Goal: Task Accomplishment & Management: Use online tool/utility

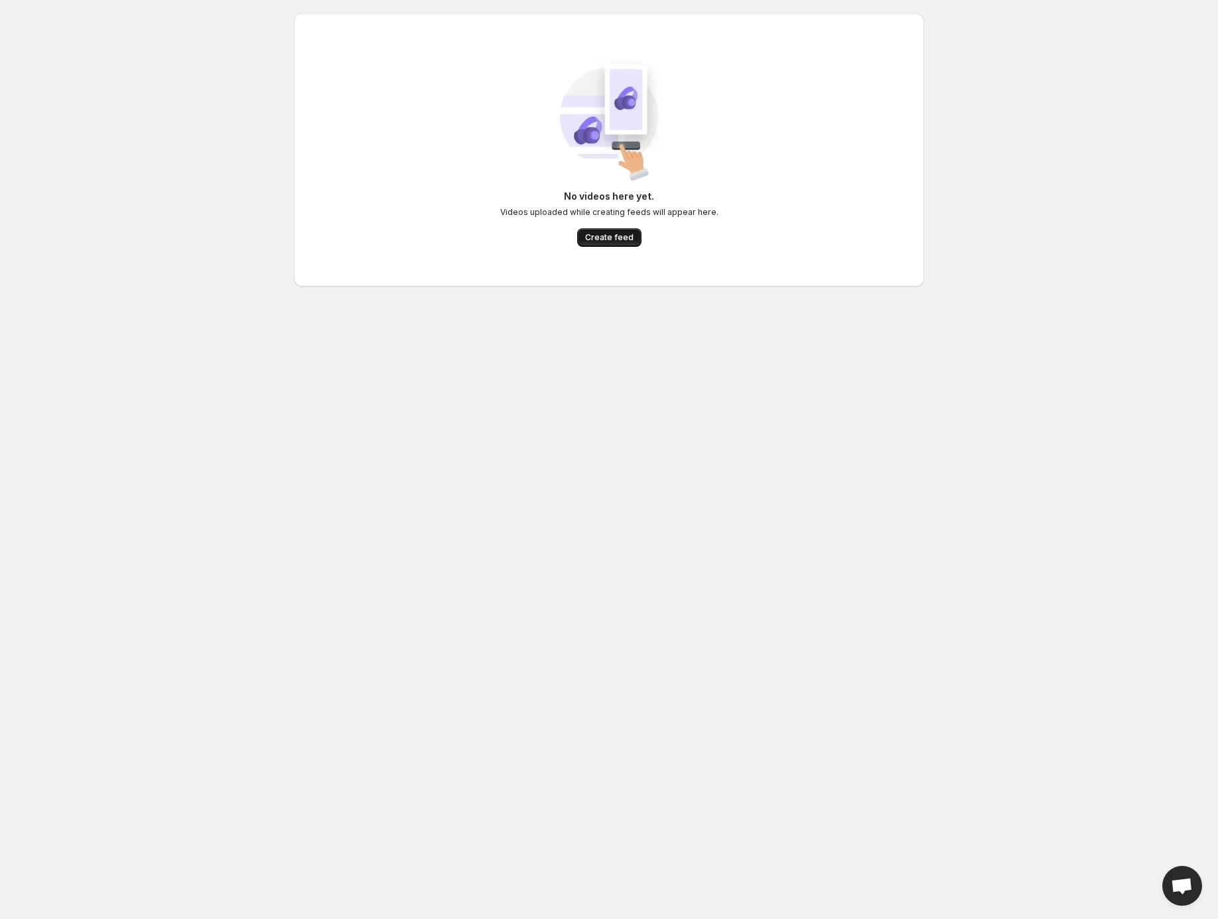
click at [604, 241] on span "Create feed" at bounding box center [609, 237] width 48 height 11
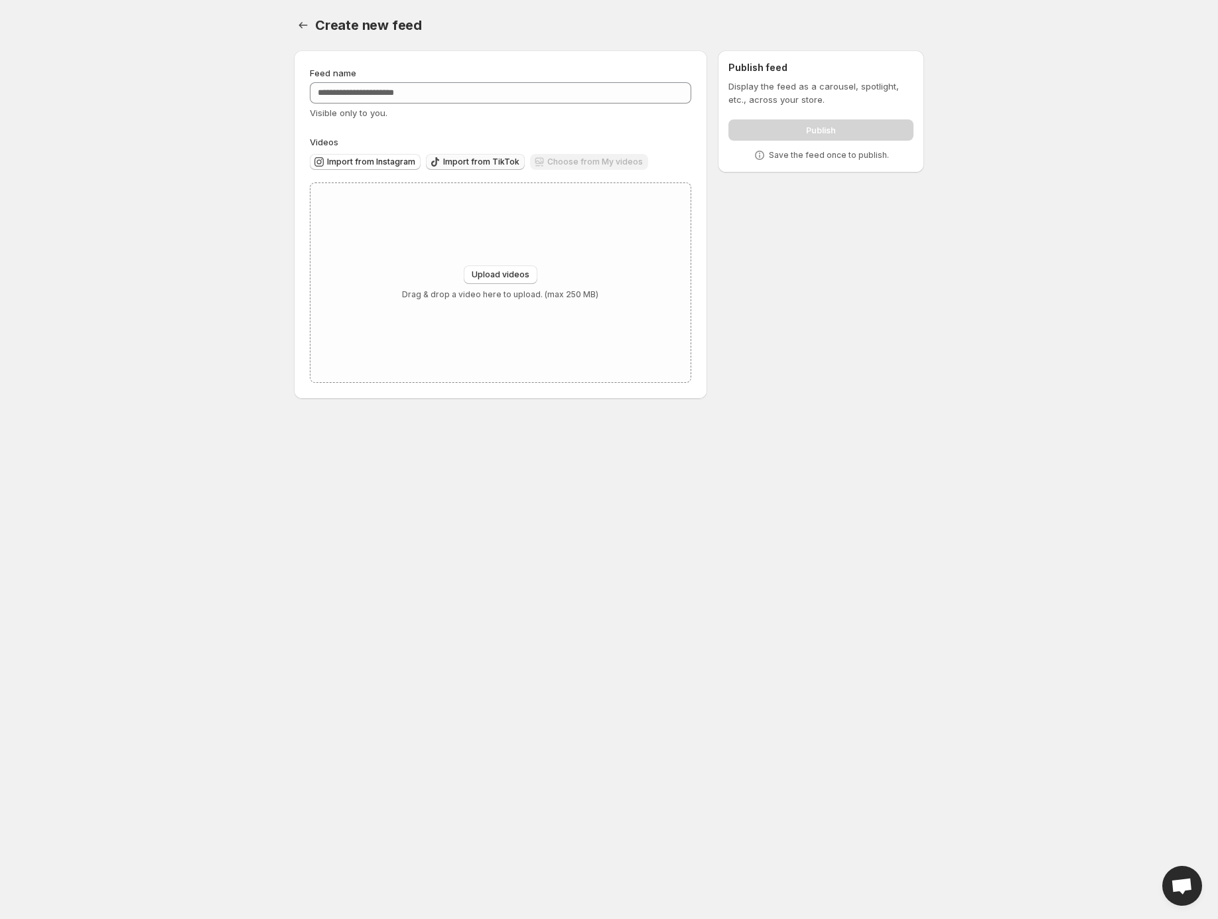
click at [499, 164] on span "Import from TikTok" at bounding box center [481, 162] width 76 height 11
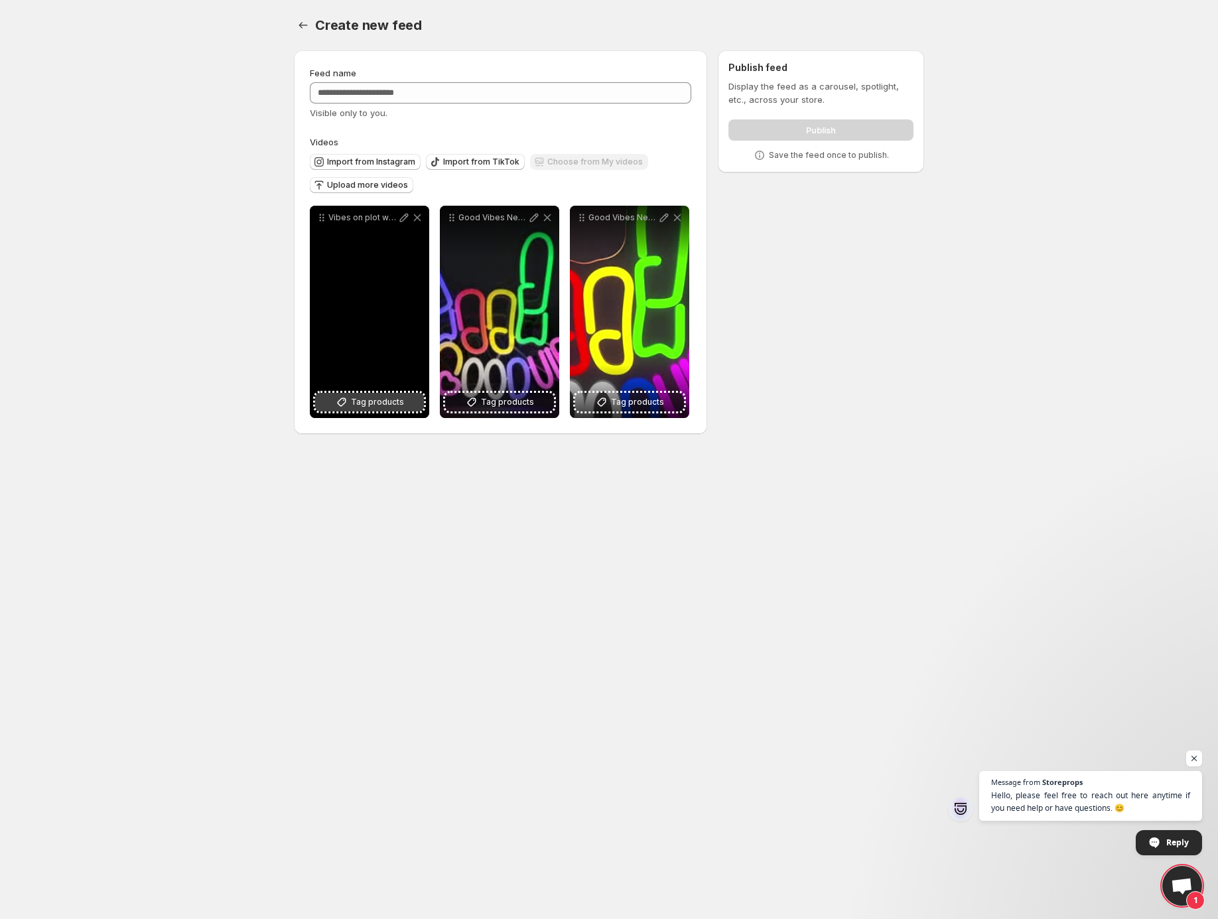
click at [369, 404] on span "Tag products" at bounding box center [377, 401] width 53 height 13
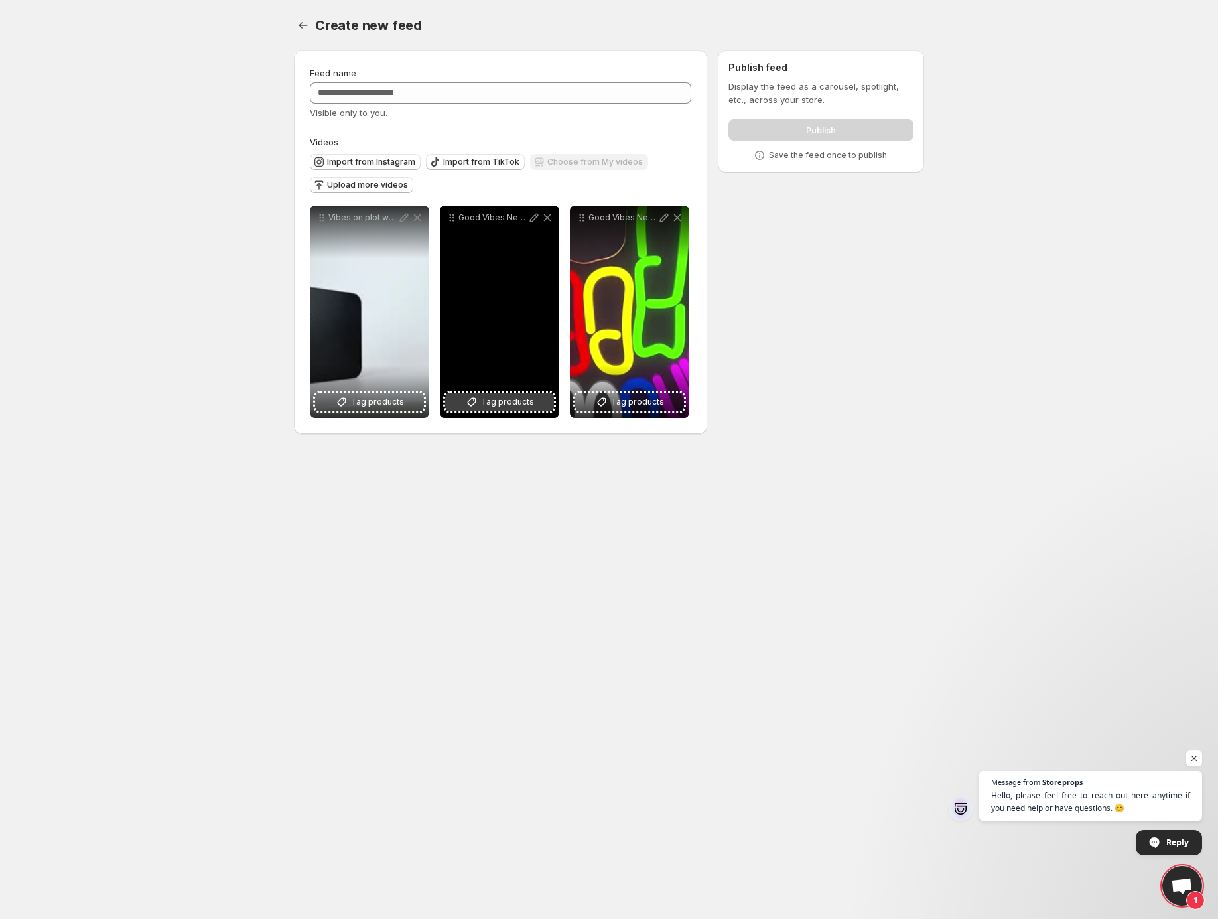
click at [511, 403] on span "Tag products" at bounding box center [507, 401] width 53 height 13
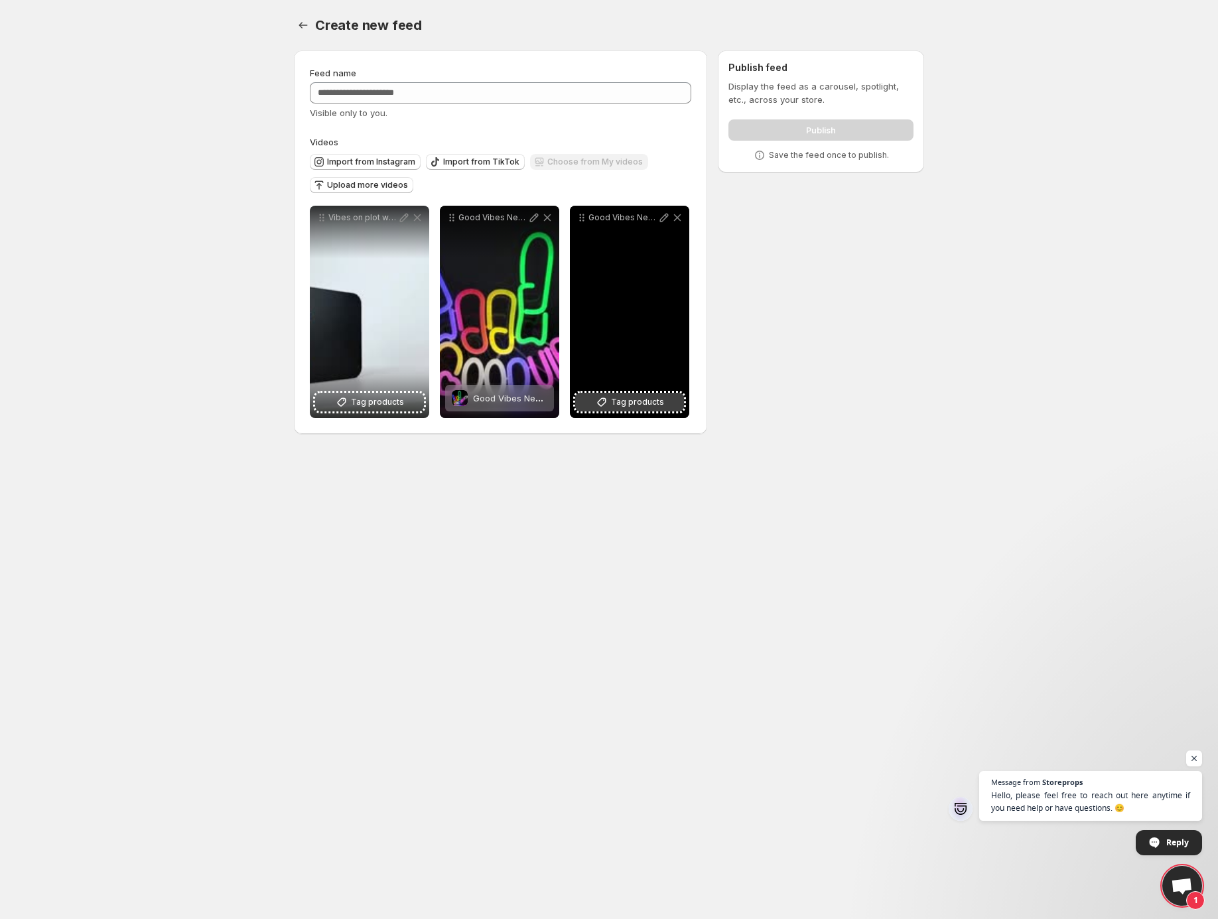
click at [631, 405] on span "Tag products" at bounding box center [637, 401] width 53 height 13
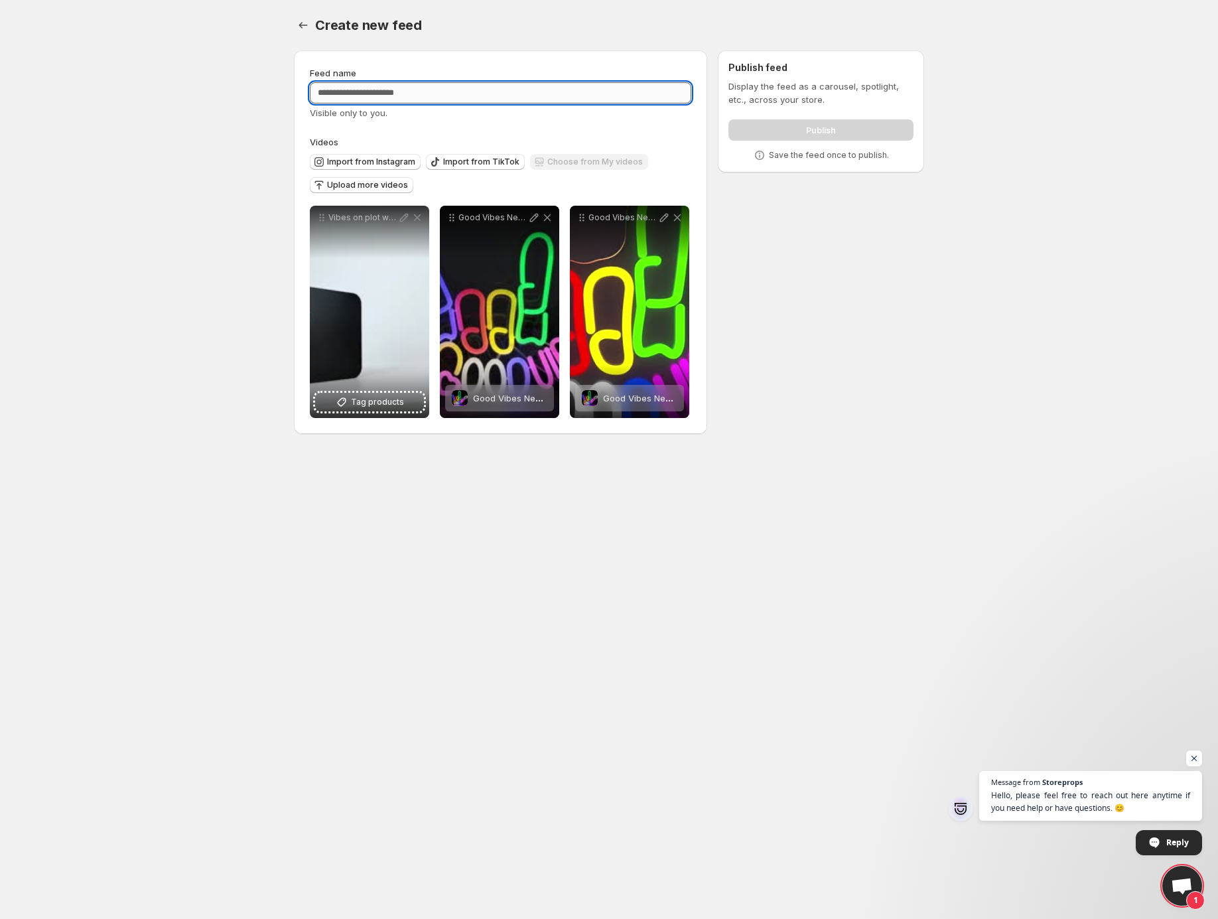
click at [438, 94] on input "Feed name" at bounding box center [500, 92] width 381 height 21
click at [366, 92] on input "Feed name" at bounding box center [500, 92] width 381 height 21
paste input "**********"
type input "**********"
click at [782, 275] on div "**********" at bounding box center [603, 245] width 641 height 410
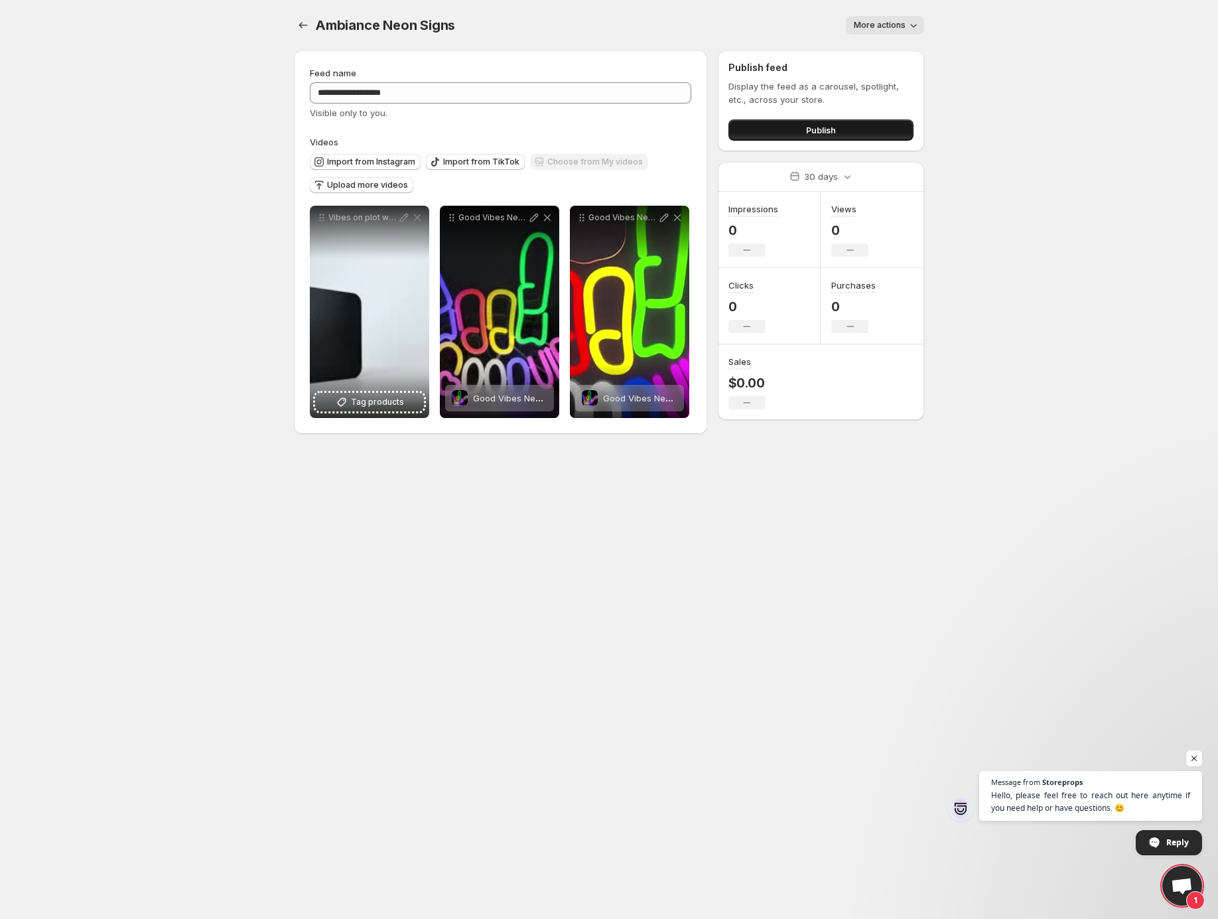
click at [784, 133] on button "Publish" at bounding box center [820, 129] width 185 height 21
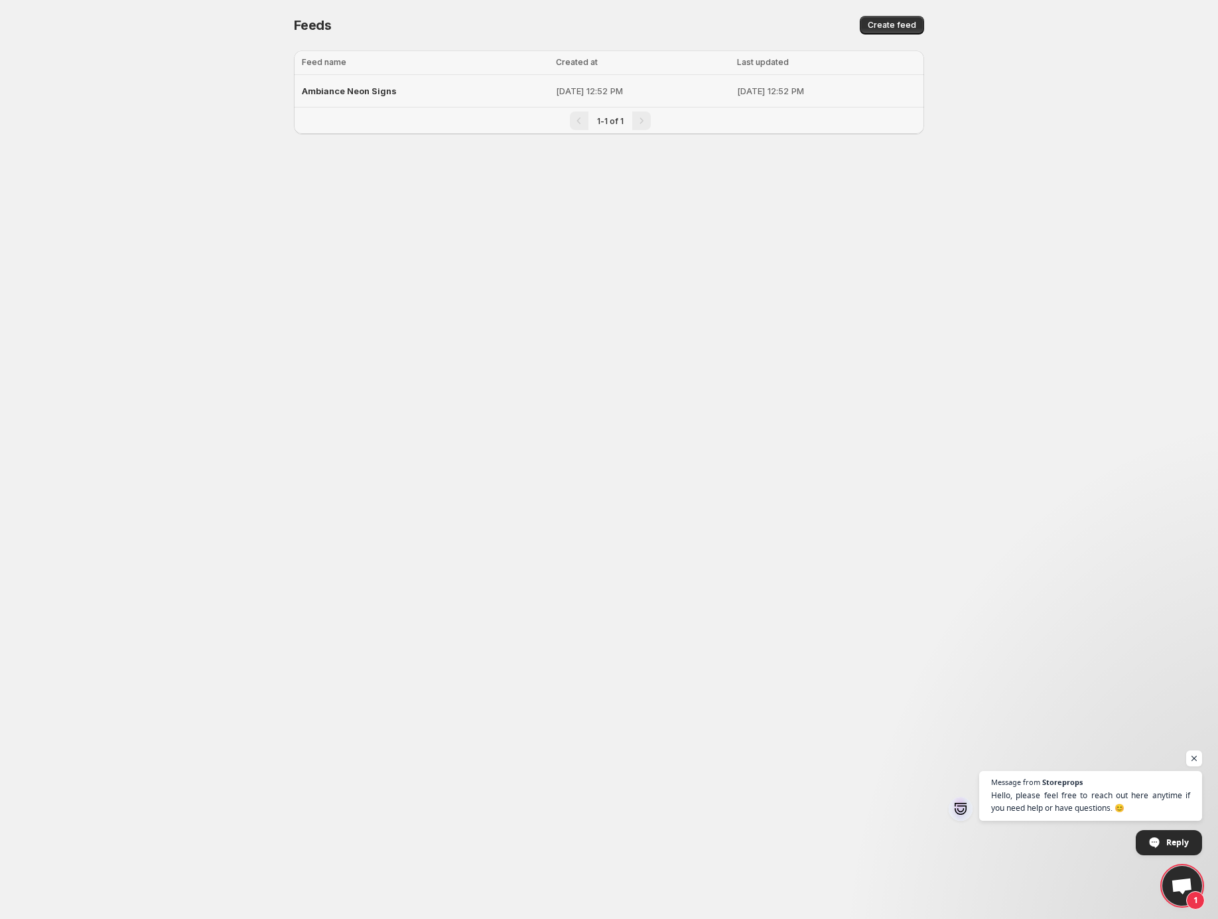
click at [379, 96] on span "Ambiance Neon Signs" at bounding box center [349, 91] width 95 height 11
click at [341, 89] on span "Ambiance Neon Signs" at bounding box center [349, 91] width 95 height 11
click at [556, 88] on p "[DATE] 12:52 PM" at bounding box center [642, 90] width 173 height 13
click at [353, 93] on span "Ambiance Neon Signs" at bounding box center [349, 91] width 95 height 11
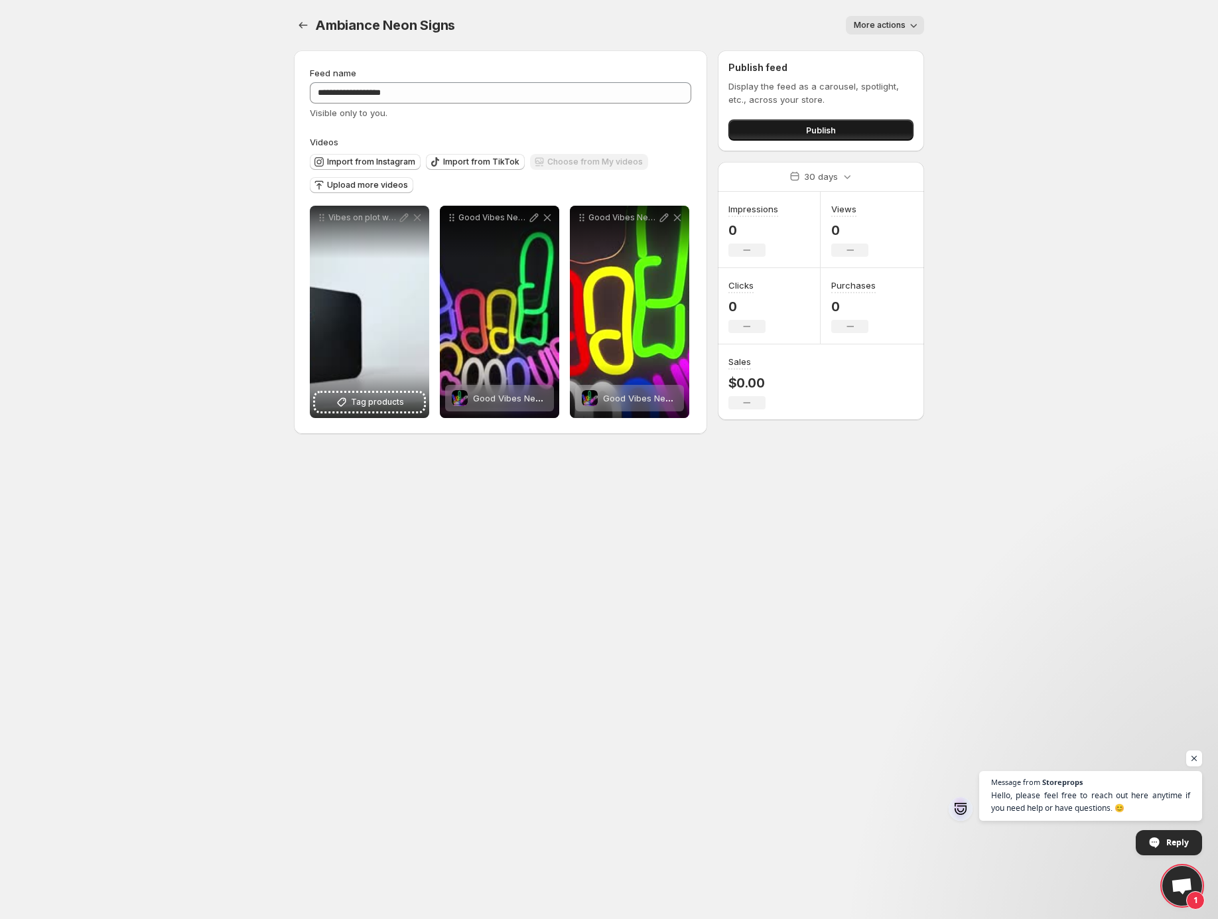
click at [773, 133] on button "Publish" at bounding box center [820, 129] width 185 height 21
